Goal: Register for event/course

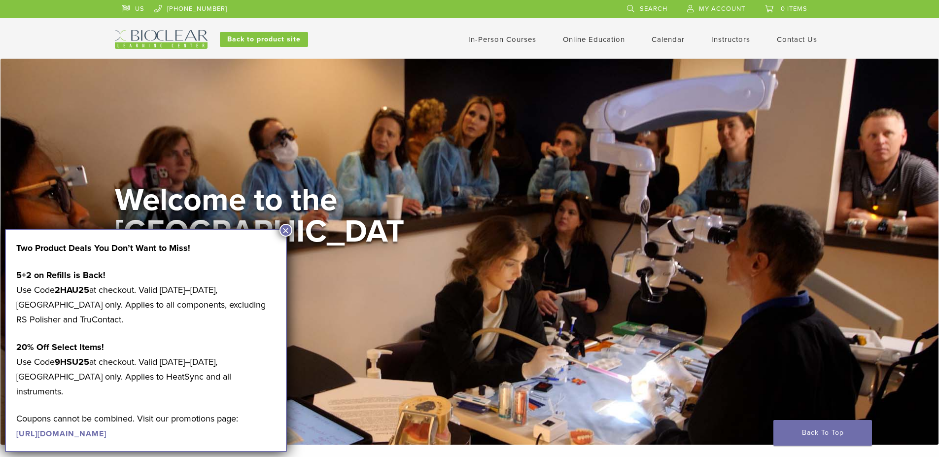
click at [498, 41] on link "In-Person Courses" at bounding box center [502, 39] width 68 height 9
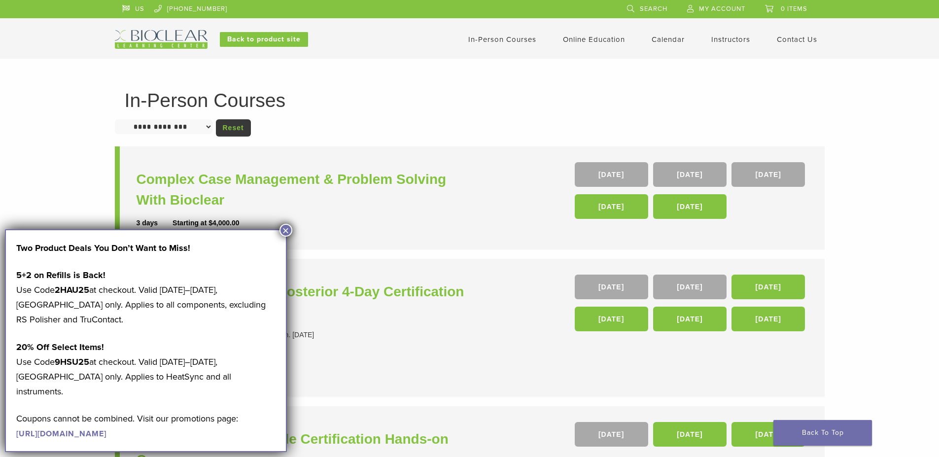
click at [284, 230] on button "×" at bounding box center [285, 230] width 13 height 13
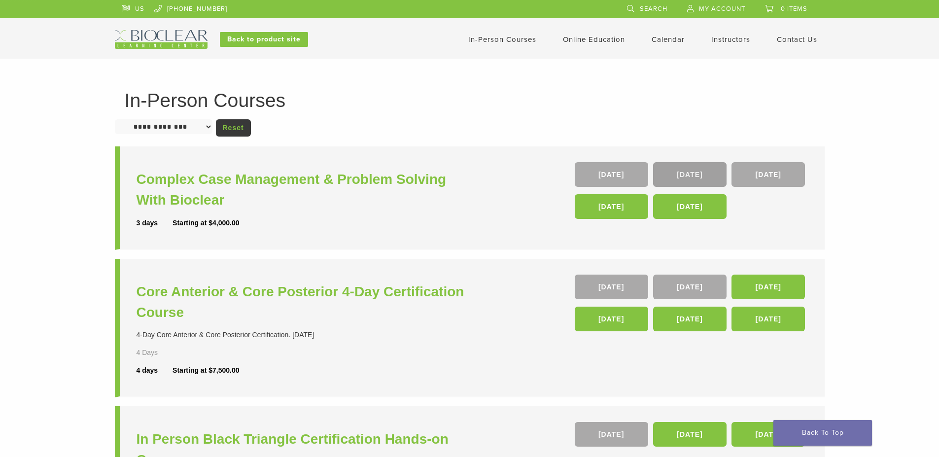
click at [694, 173] on link "[DATE]" at bounding box center [689, 174] width 73 height 25
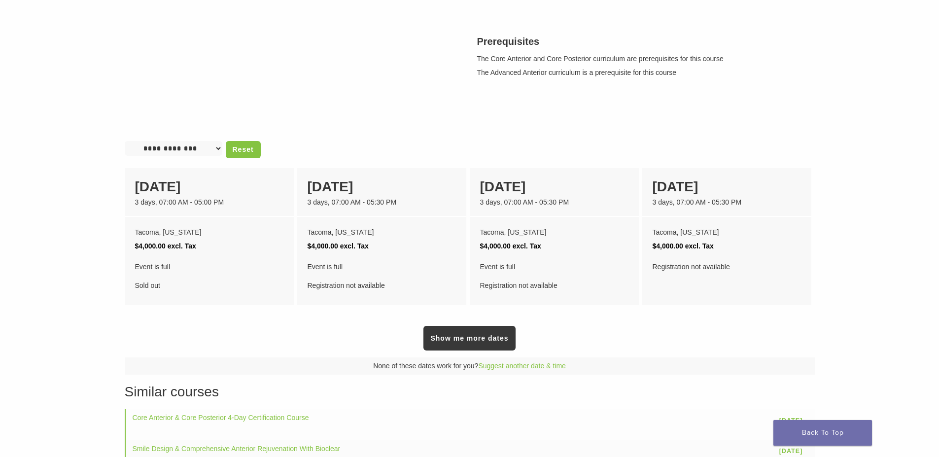
scroll to position [296, 0]
click at [450, 344] on link "Show me more dates" at bounding box center [469, 337] width 92 height 25
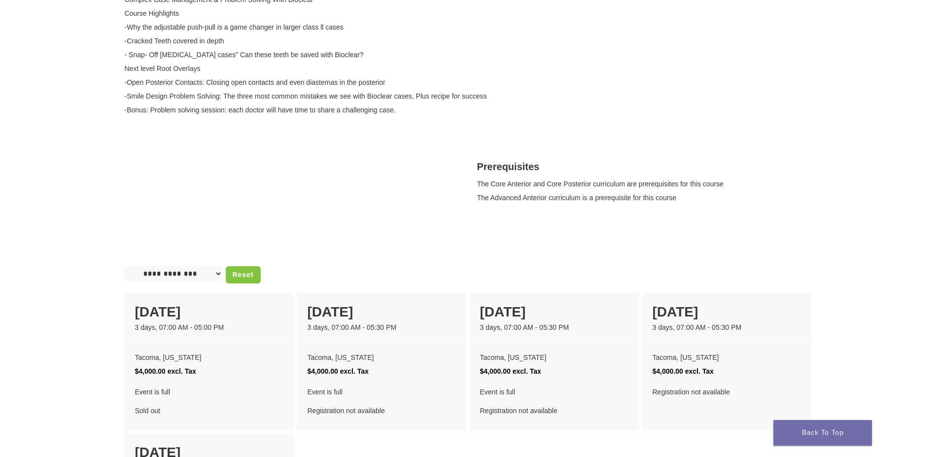
scroll to position [148, 0]
